Goal: Task Accomplishment & Management: Use online tool/utility

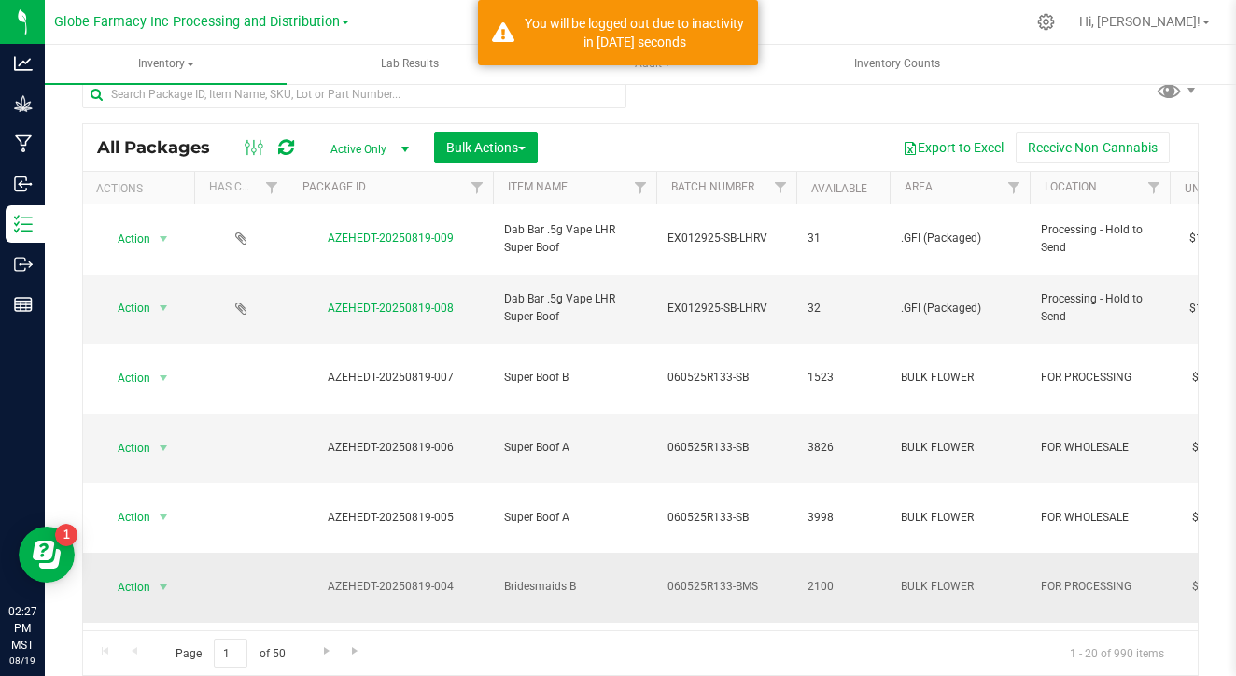
scroll to position [0, 1]
click at [528, 90] on input "text" at bounding box center [354, 94] width 544 height 28
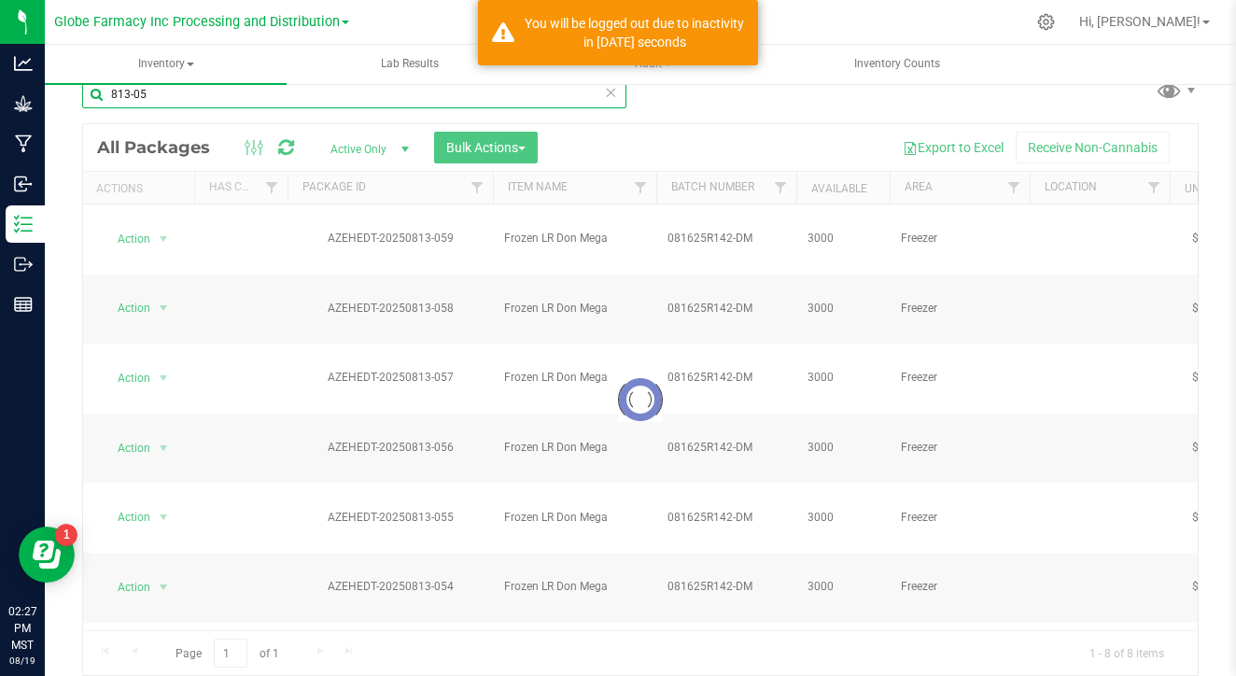
type input "813-05"
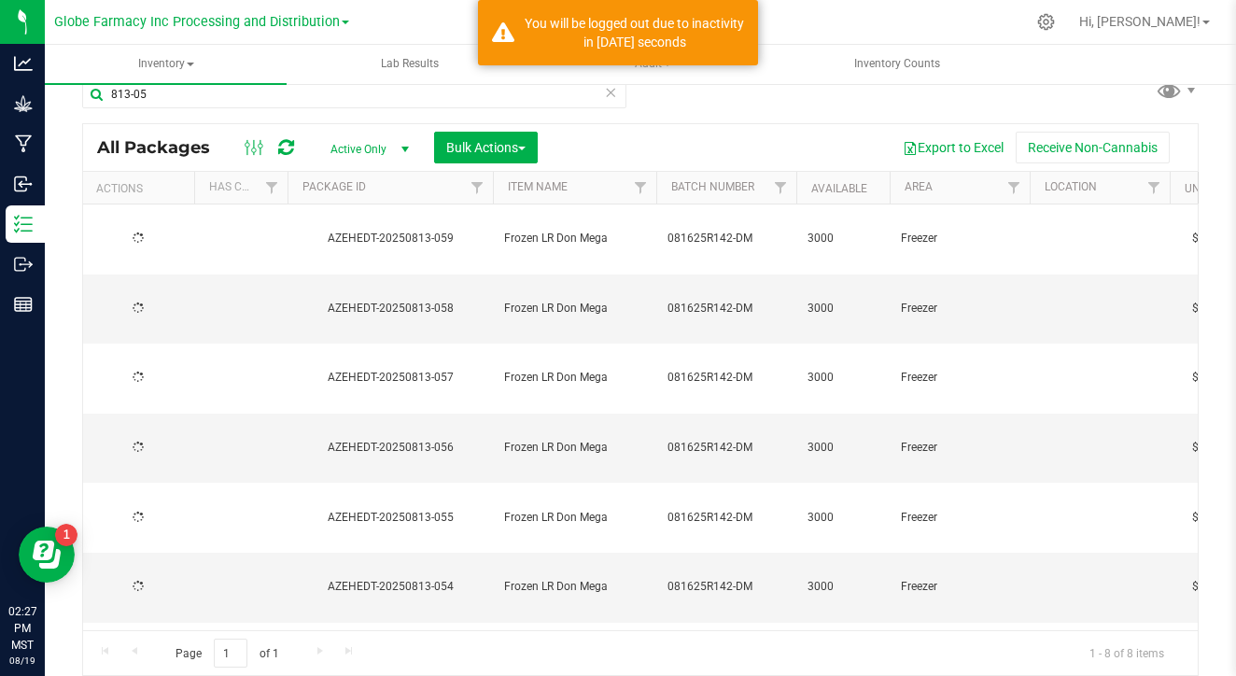
click at [457, 146] on span "Bulk Actions" at bounding box center [485, 147] width 79 height 15
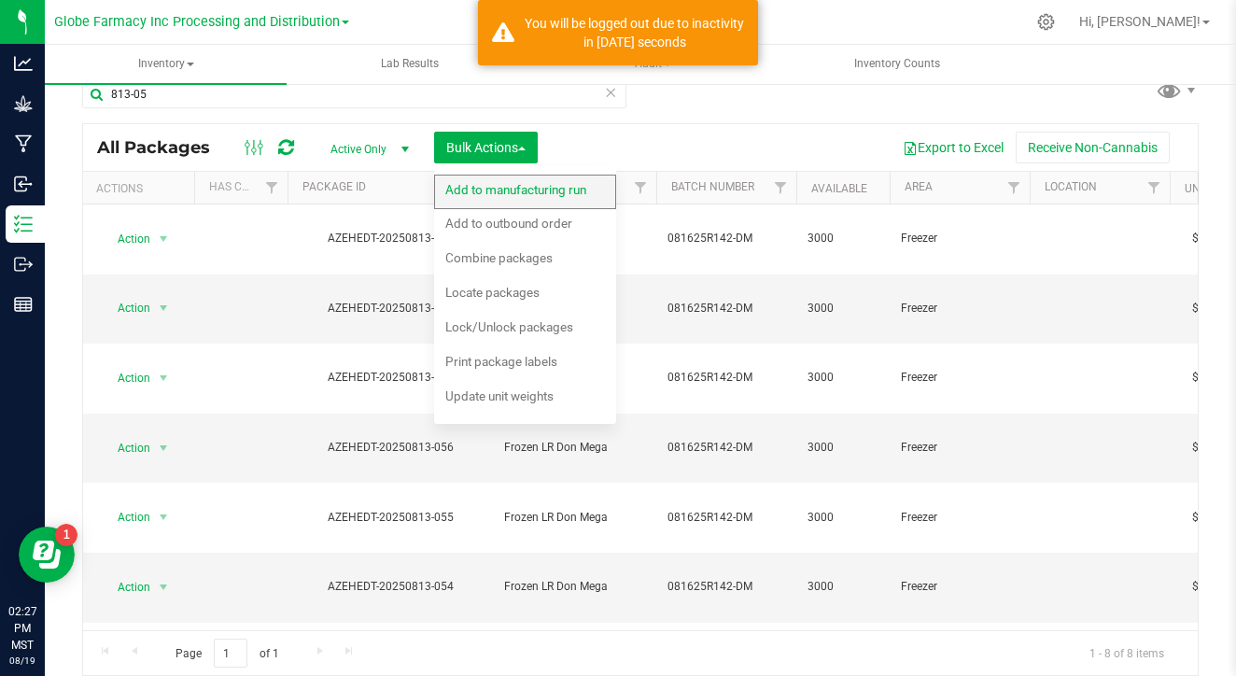
click at [481, 188] on span "Add to manufacturing run" at bounding box center [515, 189] width 141 height 15
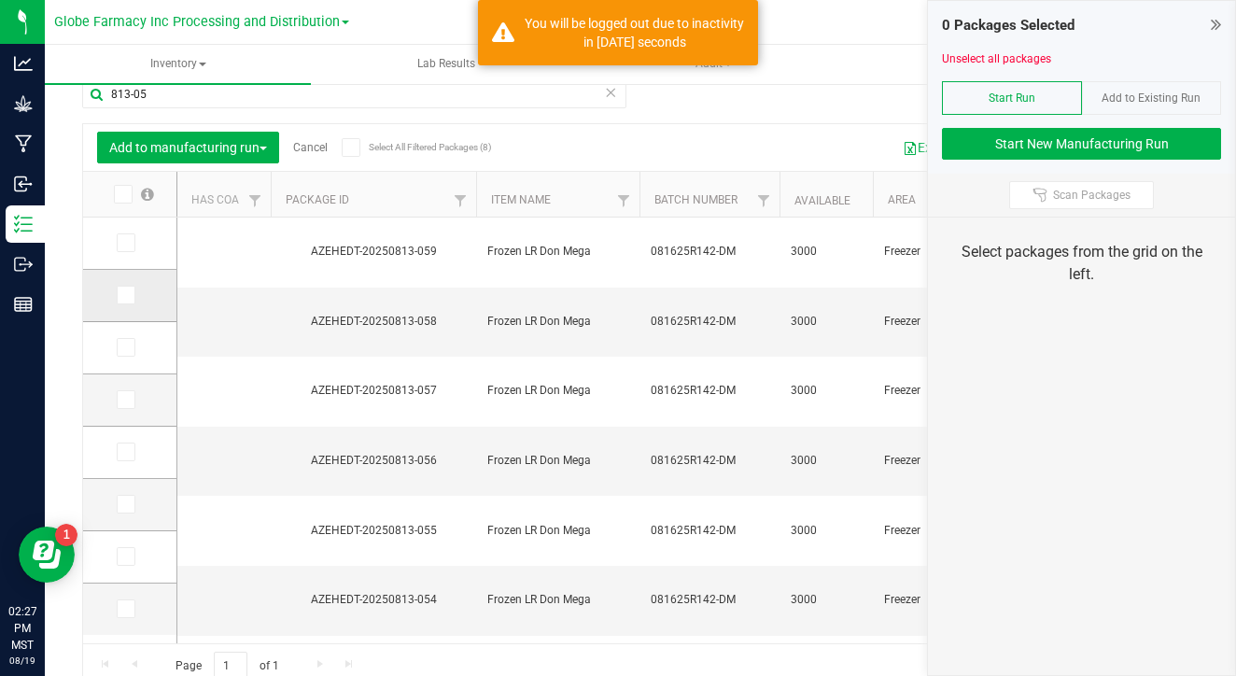
click at [119, 295] on icon at bounding box center [125, 295] width 12 height 0
click at [0, 0] on input "checkbox" at bounding box center [0, 0] width 0 height 0
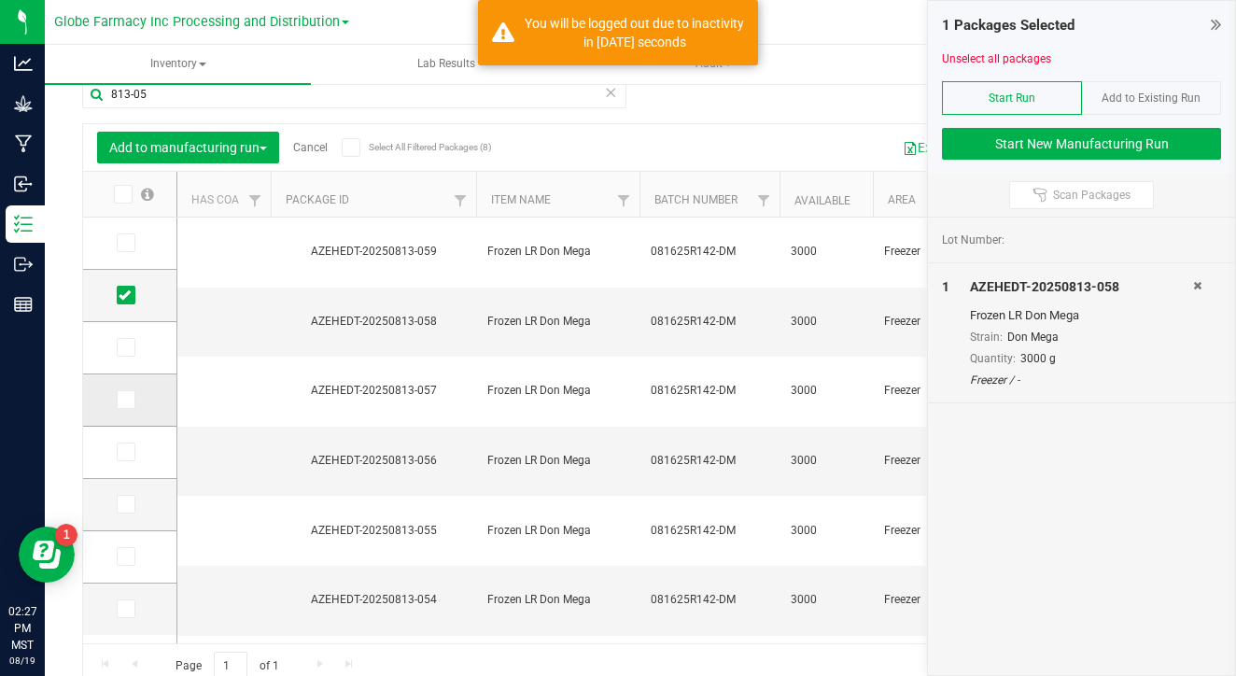
click at [119, 400] on icon at bounding box center [125, 400] width 12 height 0
click at [0, 0] on input "checkbox" at bounding box center [0, 0] width 0 height 0
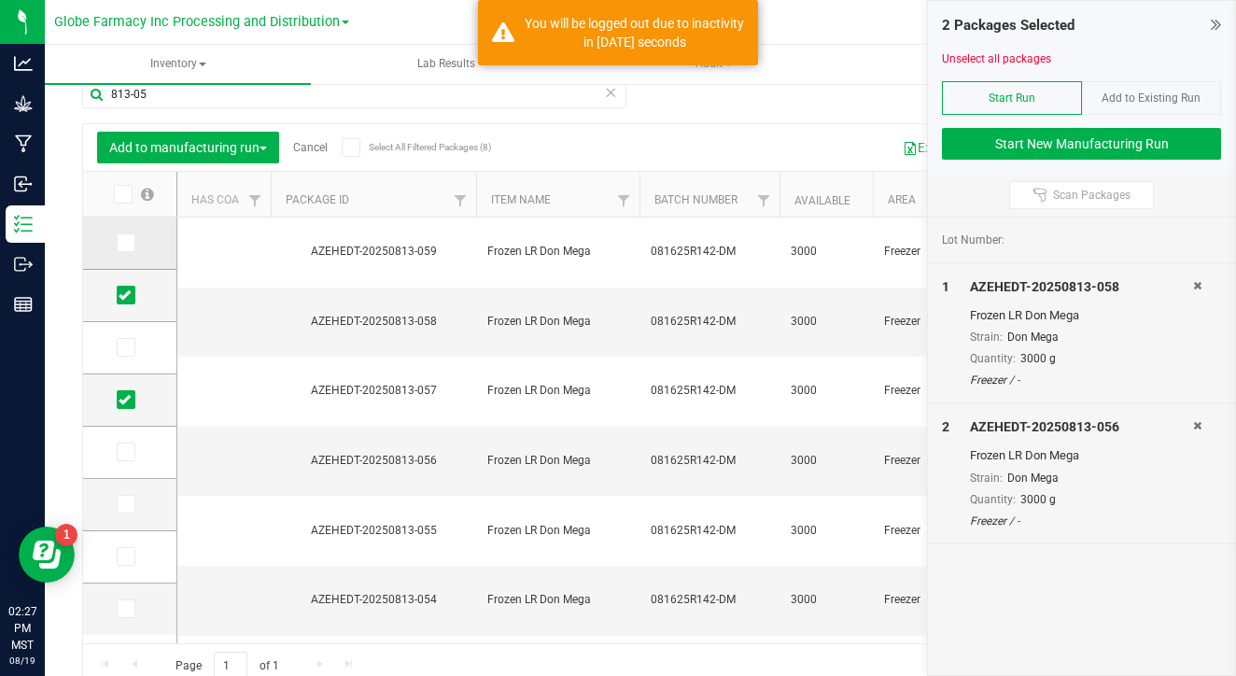
click at [117, 245] on label at bounding box center [130, 242] width 27 height 19
click at [0, 0] on input "checkbox" at bounding box center [0, 0] width 0 height 0
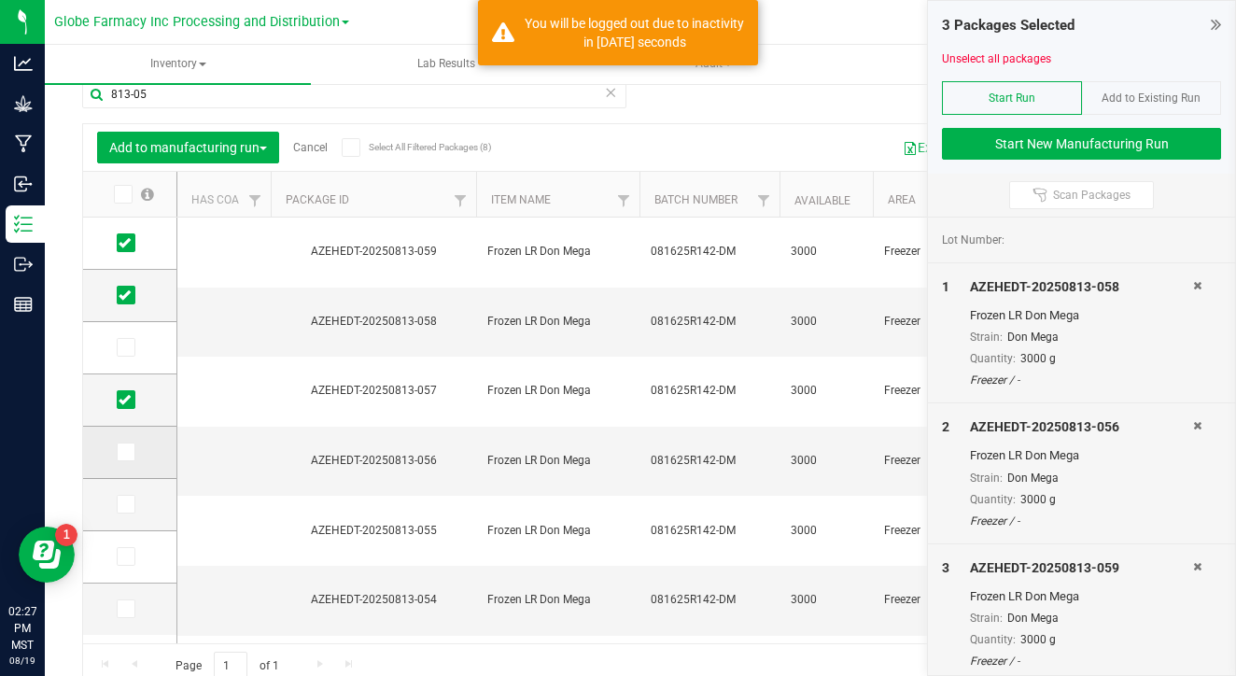
click at [117, 460] on span at bounding box center [126, 451] width 19 height 19
click at [0, 0] on input "checkbox" at bounding box center [0, 0] width 0 height 0
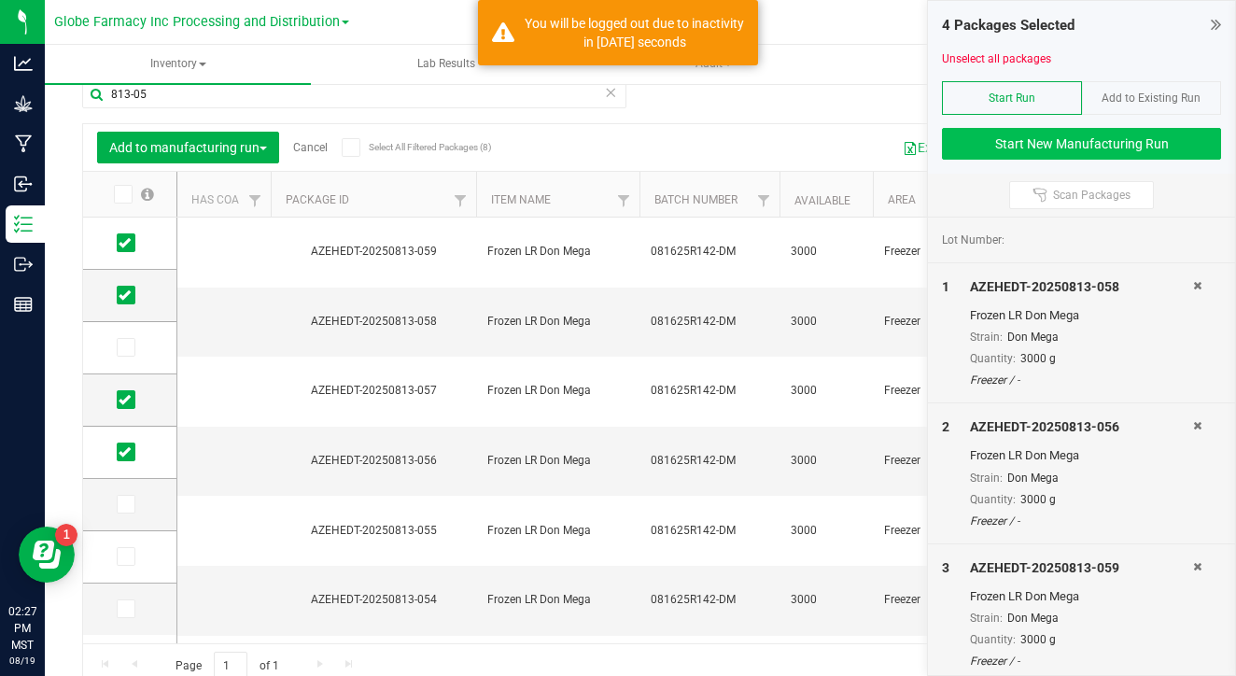
click at [1008, 133] on button "Start New Manufacturing Run" at bounding box center [1081, 144] width 279 height 32
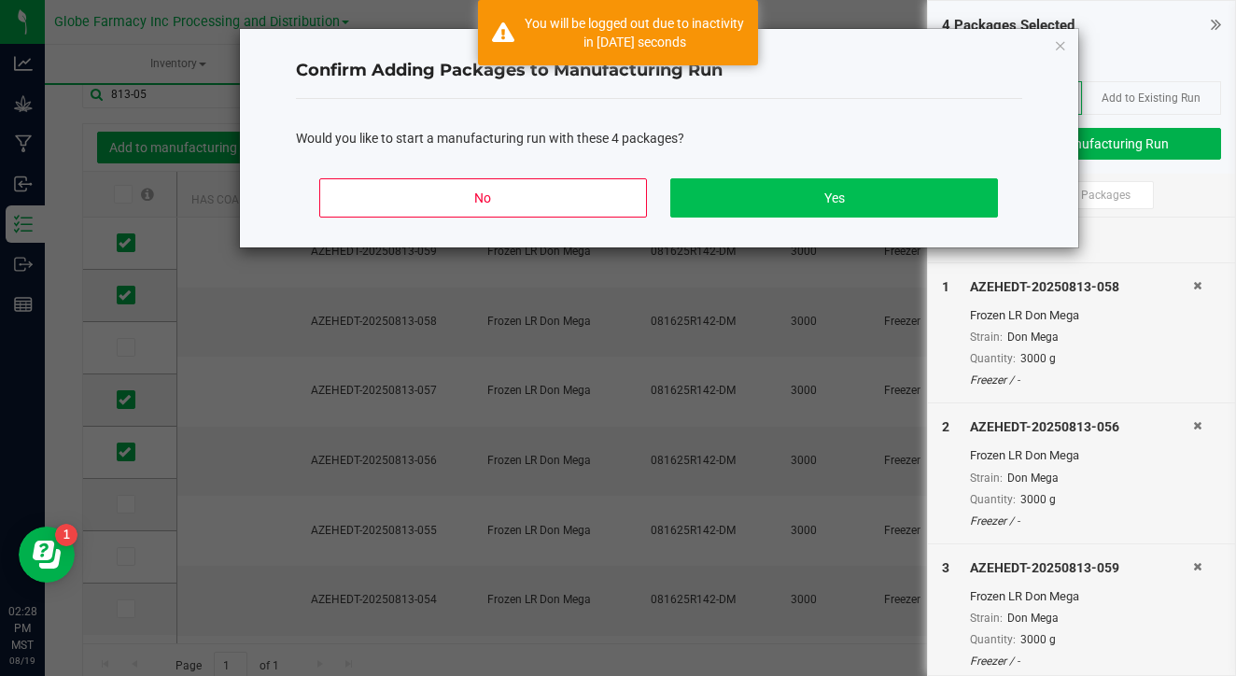
click at [917, 214] on button "Yes" at bounding box center [833, 197] width 327 height 39
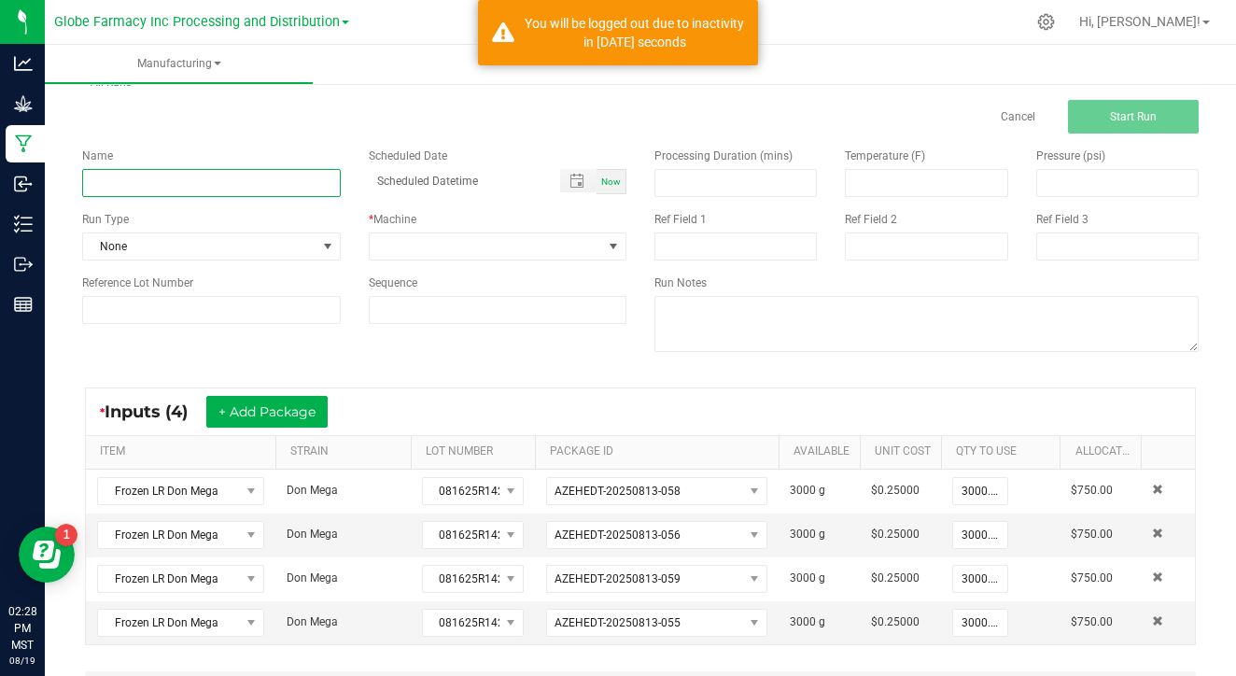
click at [185, 186] on input at bounding box center [211, 183] width 259 height 28
type input "081925 LHR Don Mega"
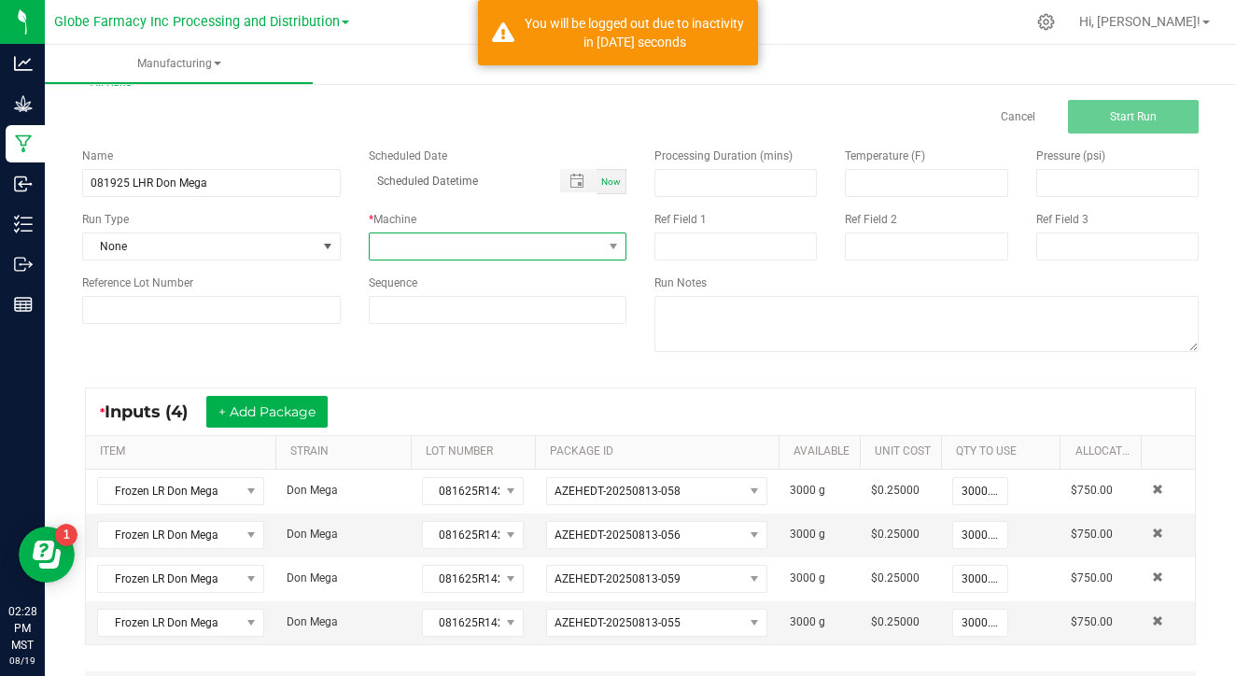
click at [427, 247] on span at bounding box center [486, 246] width 233 height 26
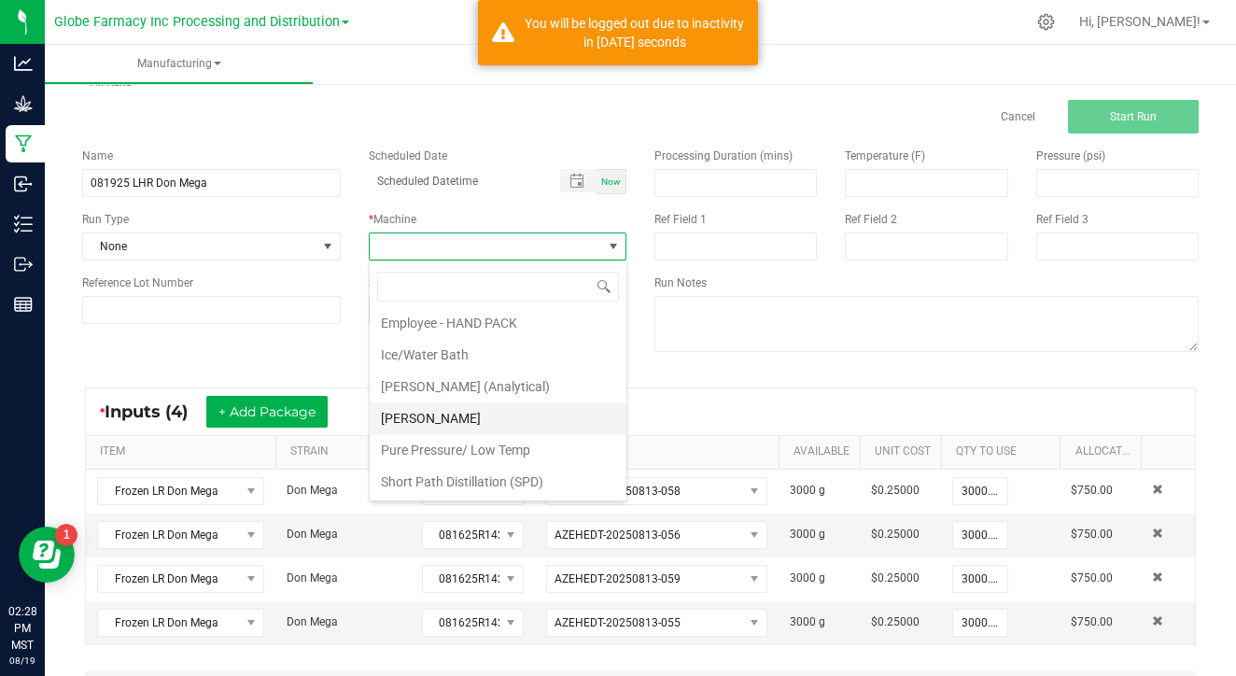
scroll to position [99, 0]
click at [459, 355] on li "Ice/Water Bath" at bounding box center [498, 355] width 257 height 32
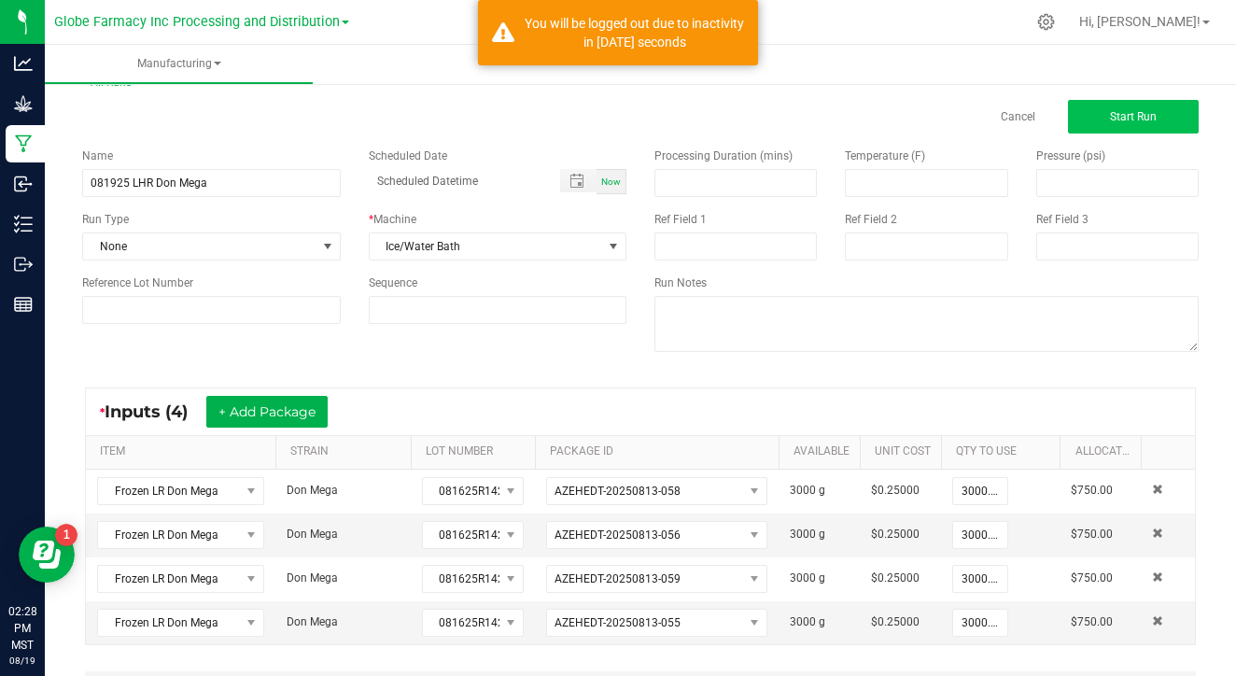
click at [1148, 124] on button "Start Run" at bounding box center [1133, 117] width 131 height 34
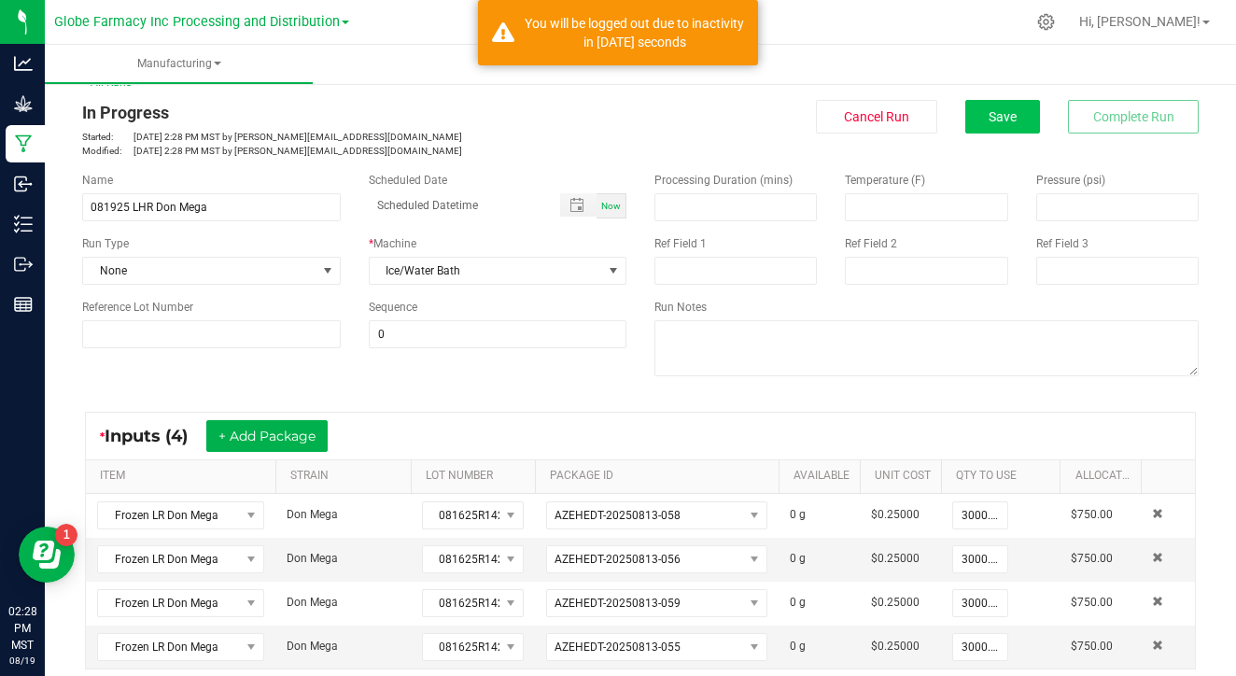
click at [1016, 132] on button "Save" at bounding box center [1002, 117] width 75 height 34
click at [1000, 114] on span "Save" at bounding box center [1002, 116] width 28 height 15
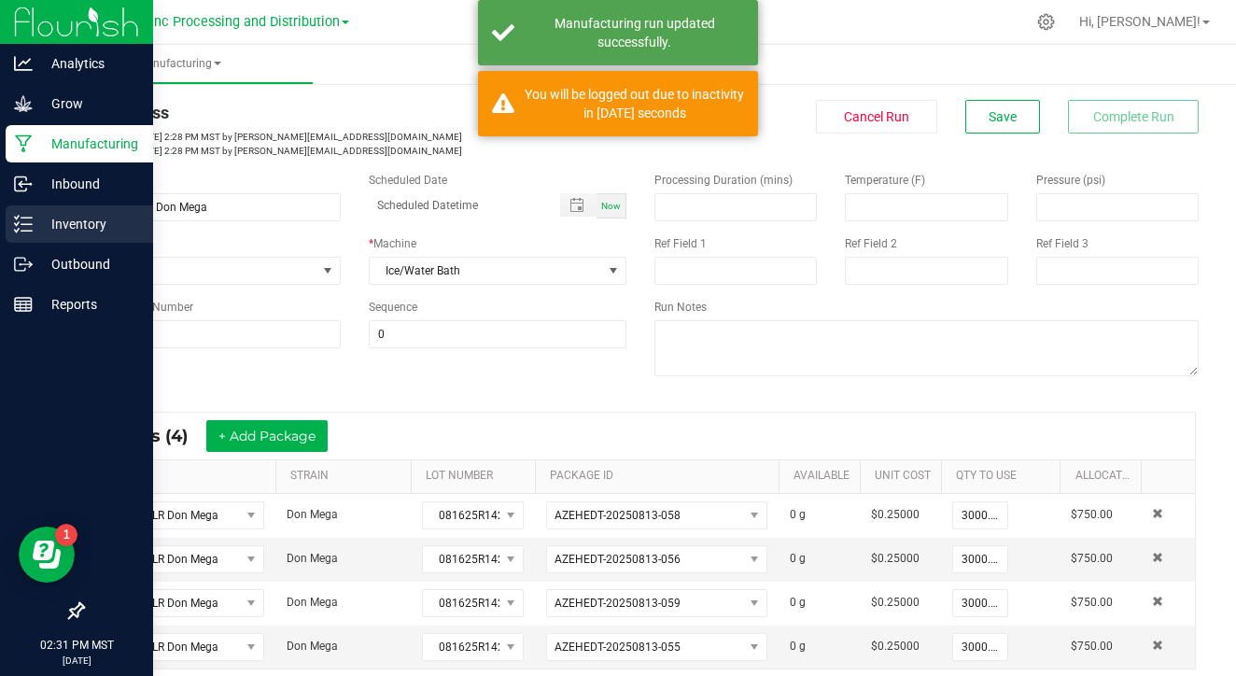
click at [32, 219] on icon at bounding box center [23, 224] width 19 height 19
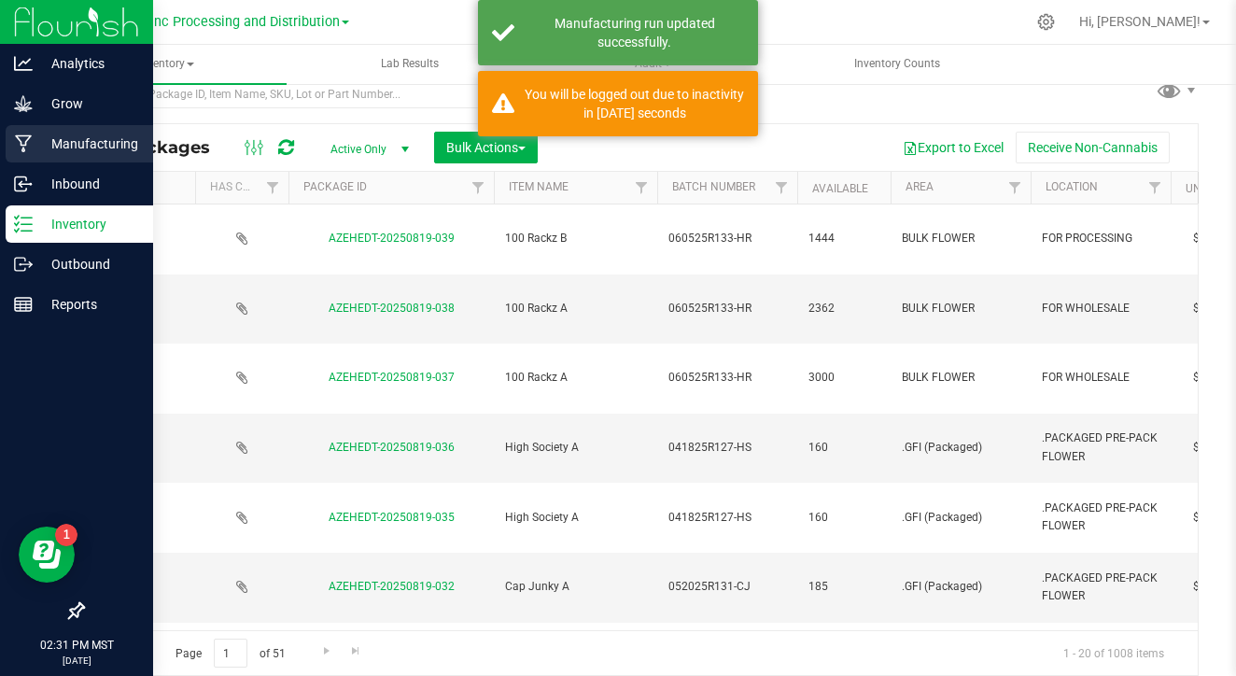
click at [97, 143] on p "Manufacturing" at bounding box center [89, 144] width 112 height 22
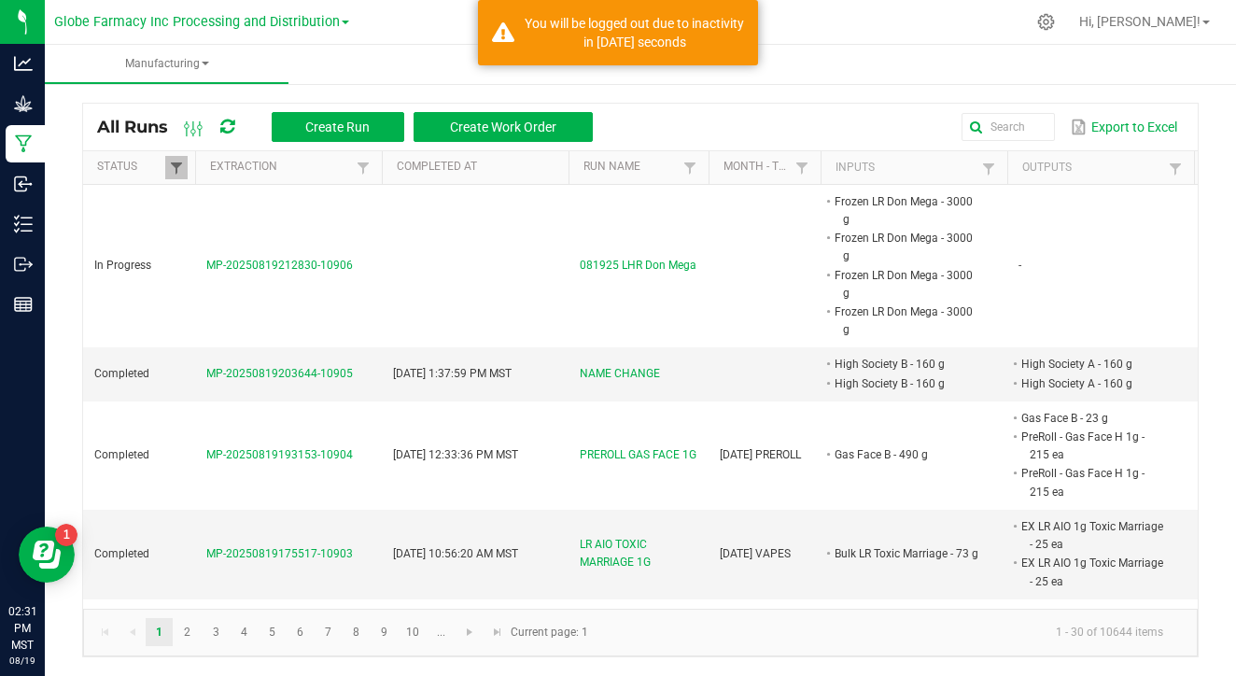
click at [172, 161] on span at bounding box center [176, 168] width 15 height 15
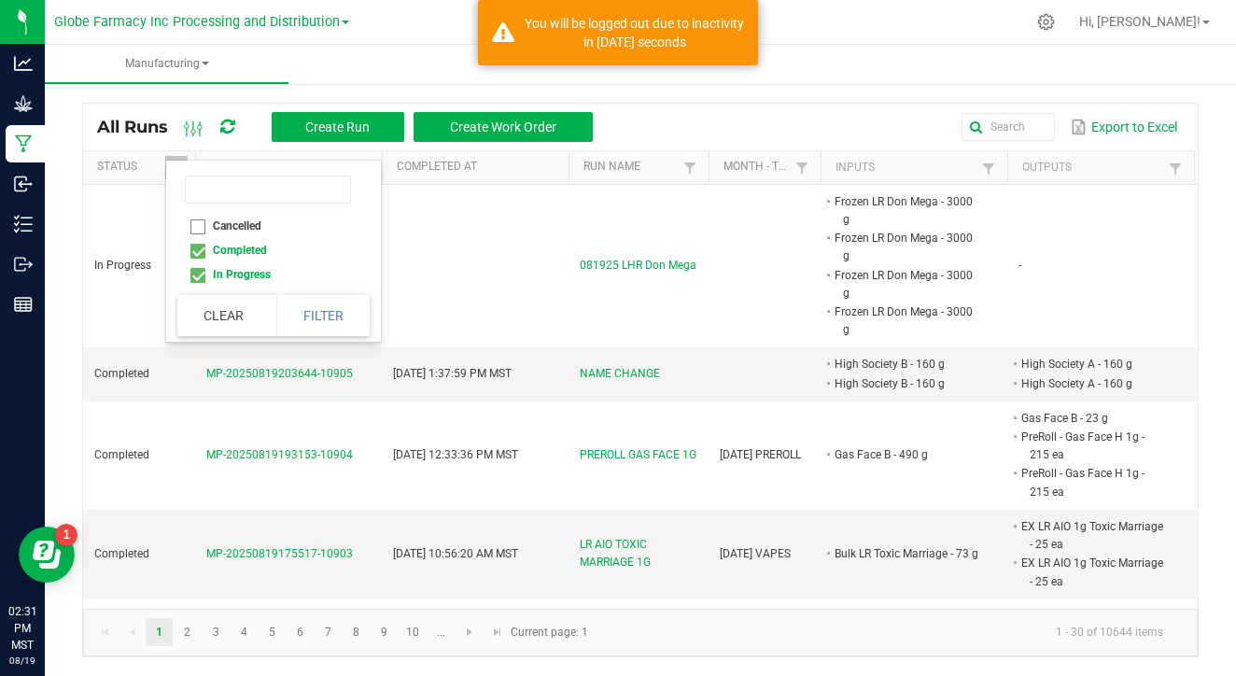
click at [196, 251] on li "Completed" at bounding box center [267, 250] width 181 height 24
checkbox input "false"
click at [315, 321] on button "Filter" at bounding box center [322, 315] width 93 height 41
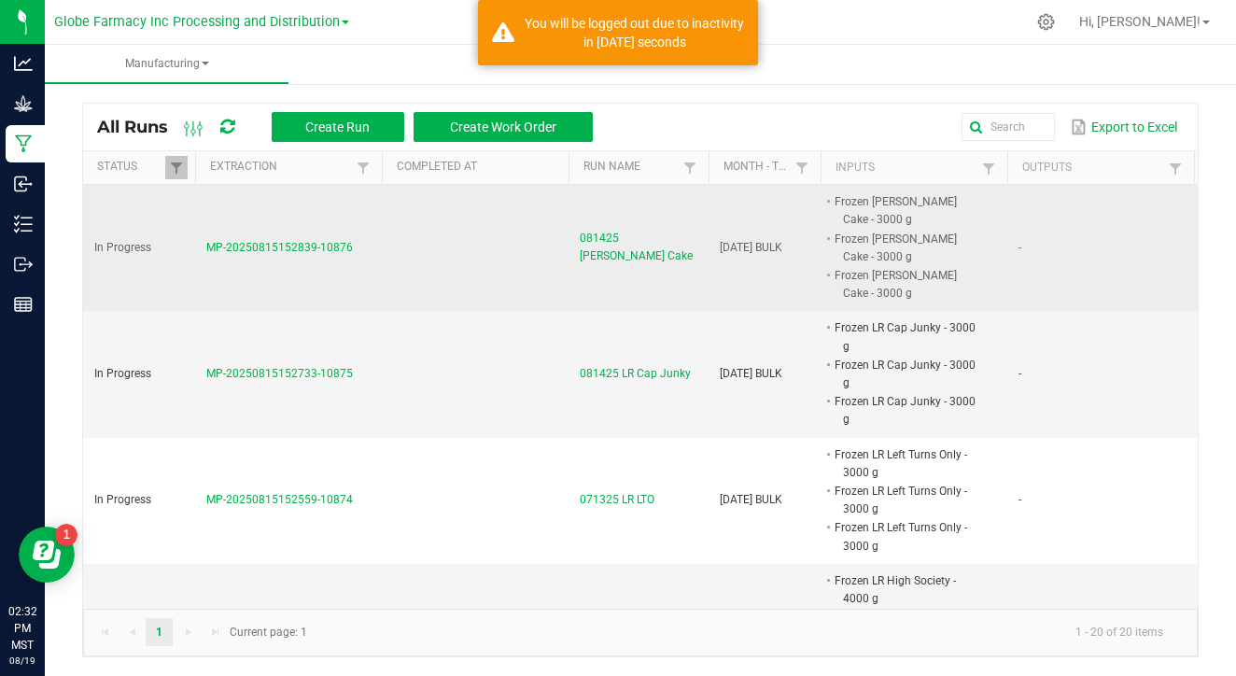
scroll to position [1953, 0]
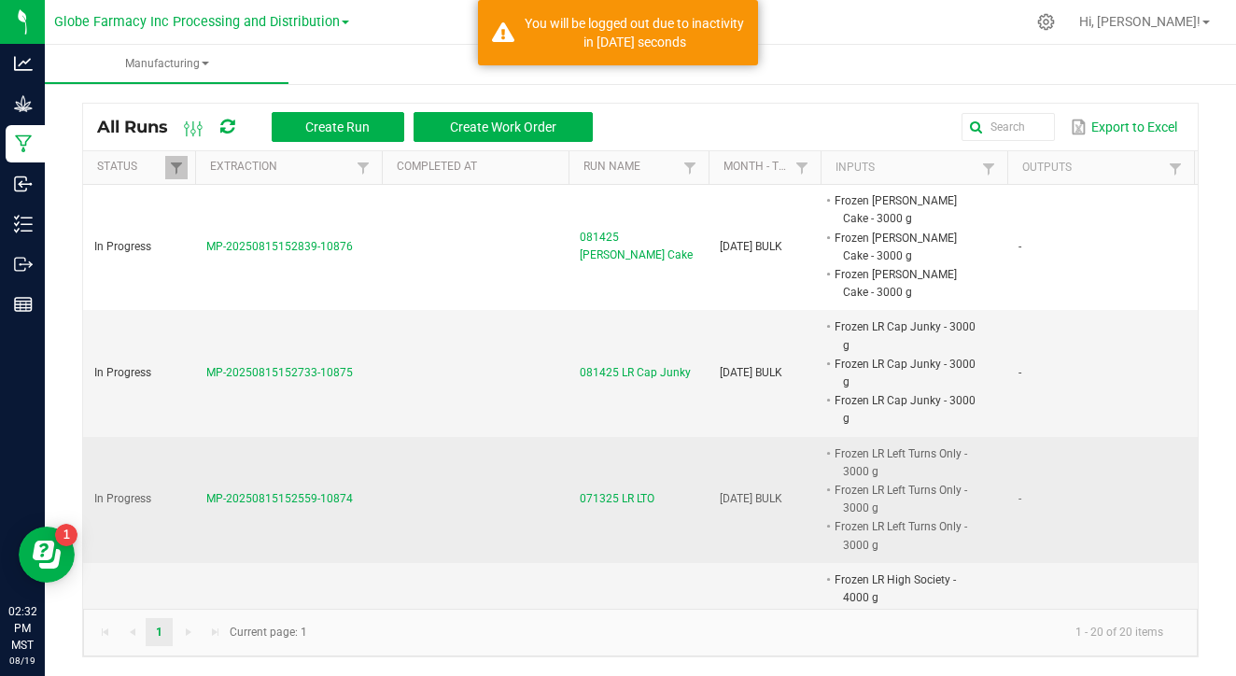
click at [605, 490] on span "071325 LR LTO" at bounding box center [617, 499] width 75 height 18
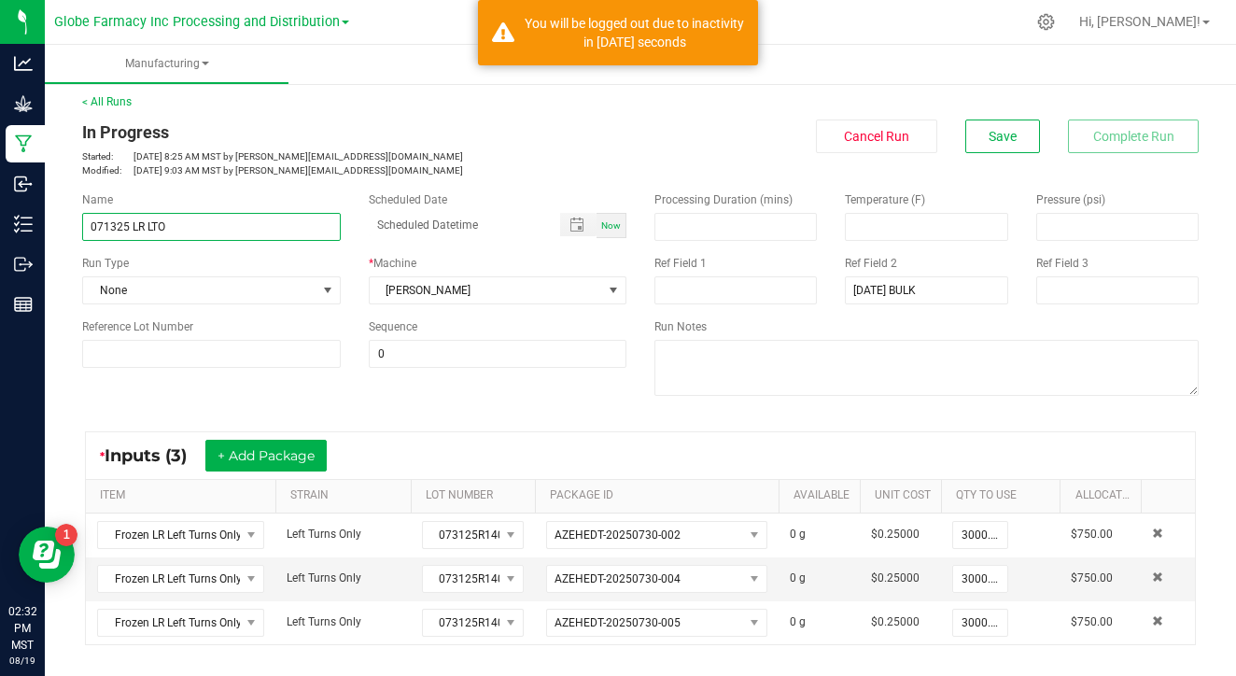
click at [106, 229] on input "071325 LR LTO" at bounding box center [211, 227] width 259 height 28
type input "081325 LR LTO"
click at [992, 141] on span "Save" at bounding box center [1002, 136] width 28 height 15
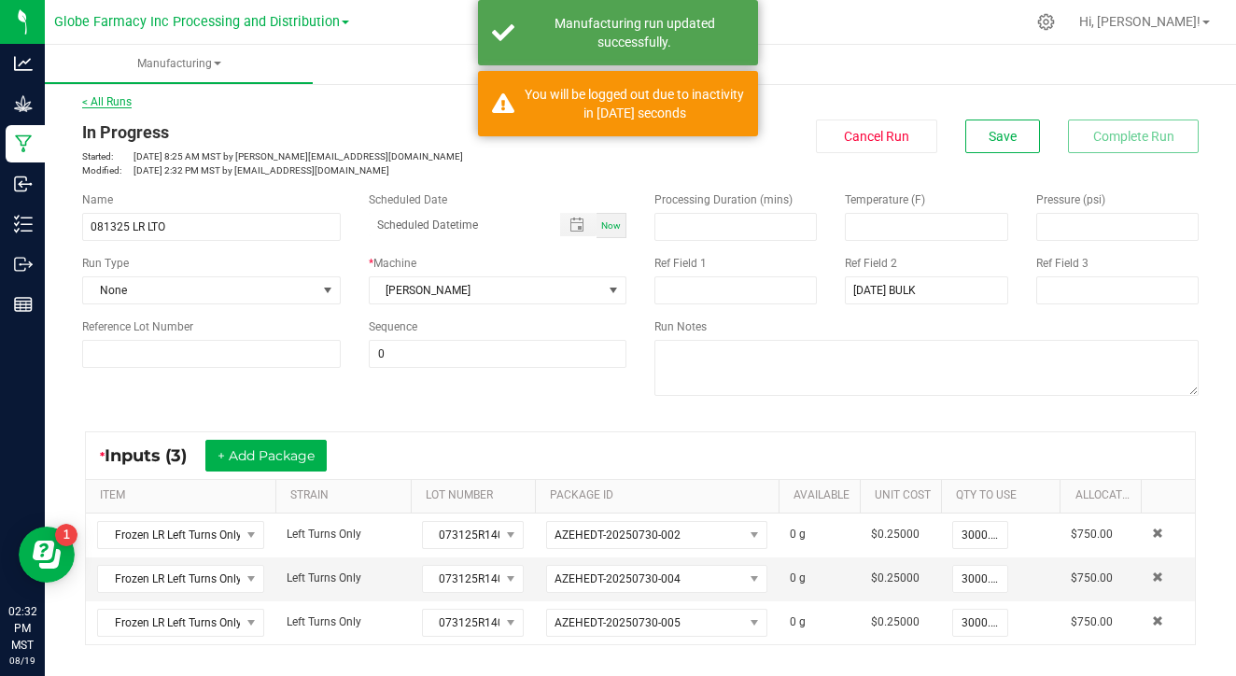
click at [103, 100] on link "< All Runs" at bounding box center [106, 101] width 49 height 13
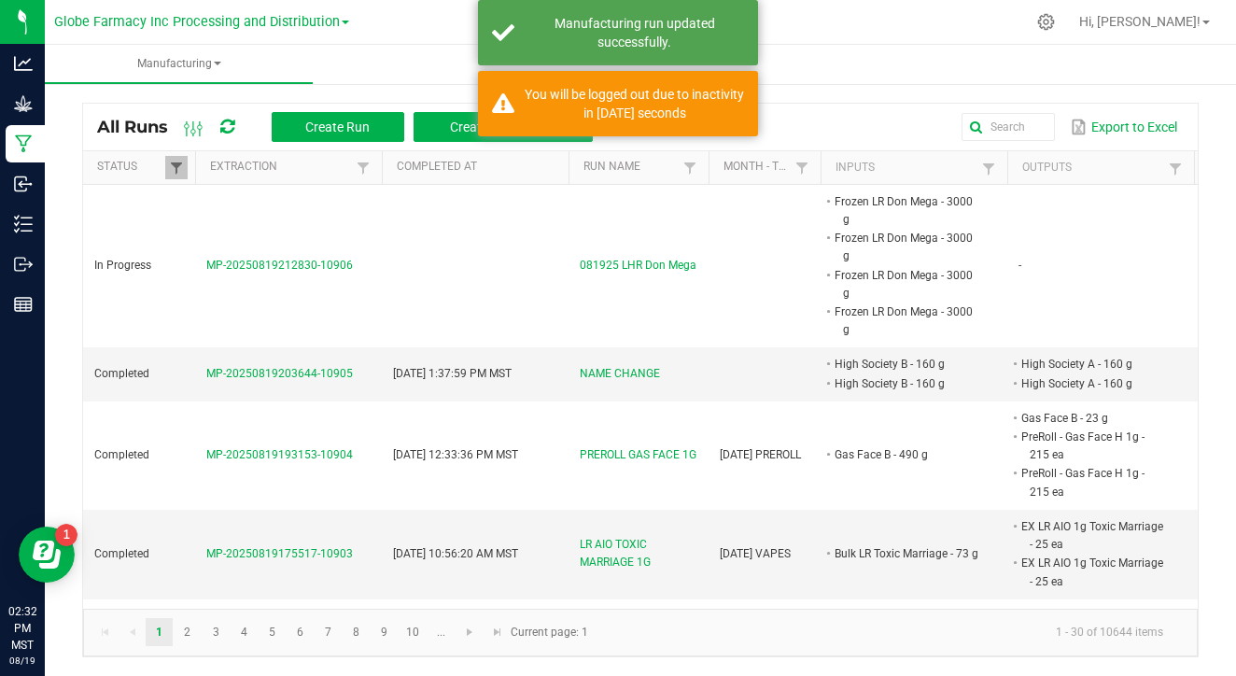
click at [170, 167] on span at bounding box center [176, 168] width 15 height 15
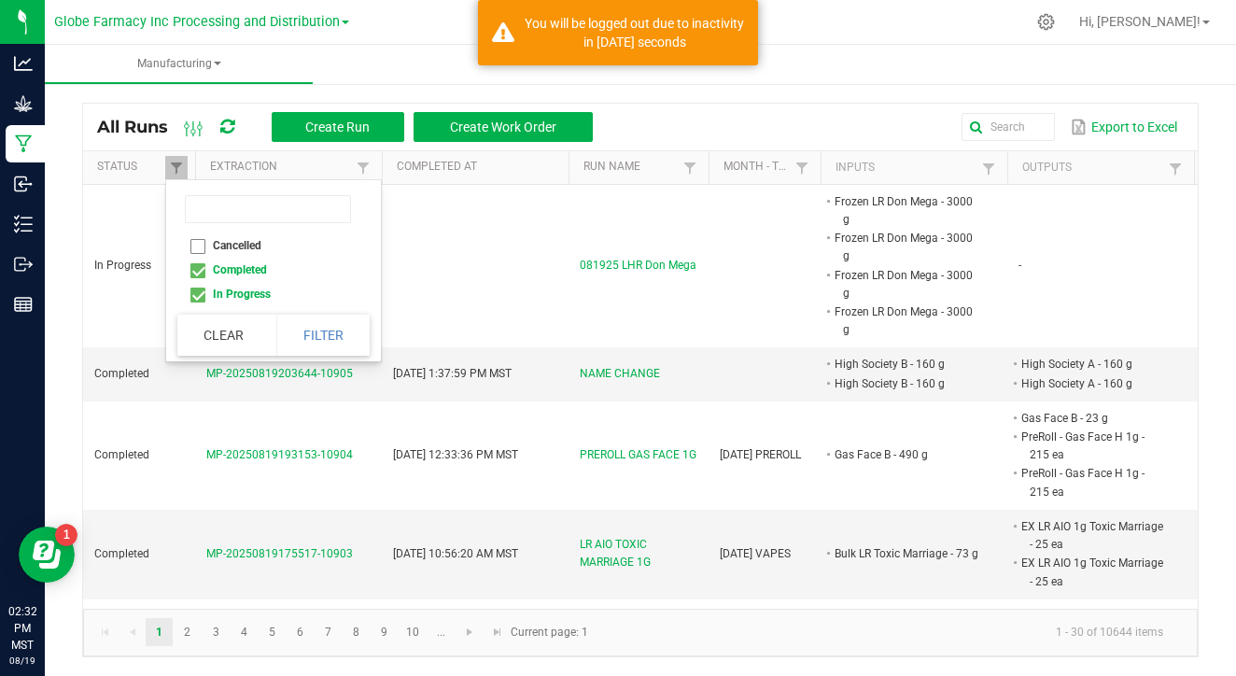
click at [203, 274] on li "Completed" at bounding box center [267, 270] width 181 height 24
checkbox input "false"
click at [315, 333] on button "Filter" at bounding box center [322, 335] width 93 height 41
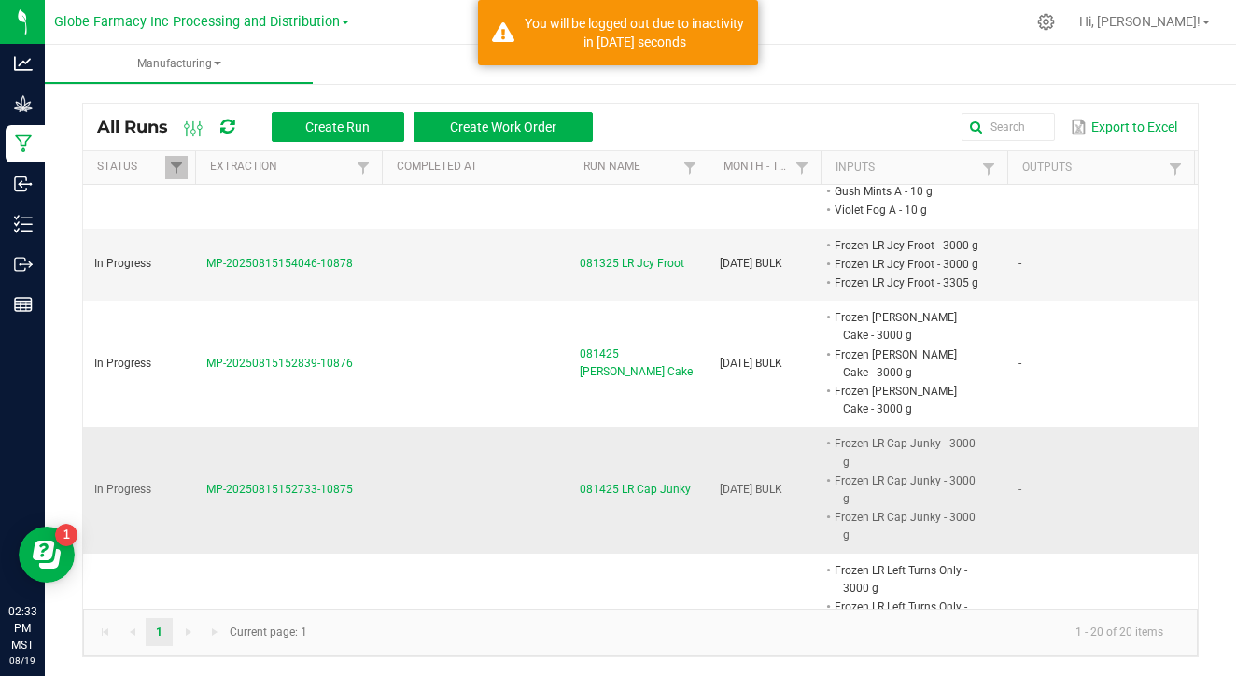
scroll to position [1833, 0]
